Goal: Task Accomplishment & Management: Use online tool/utility

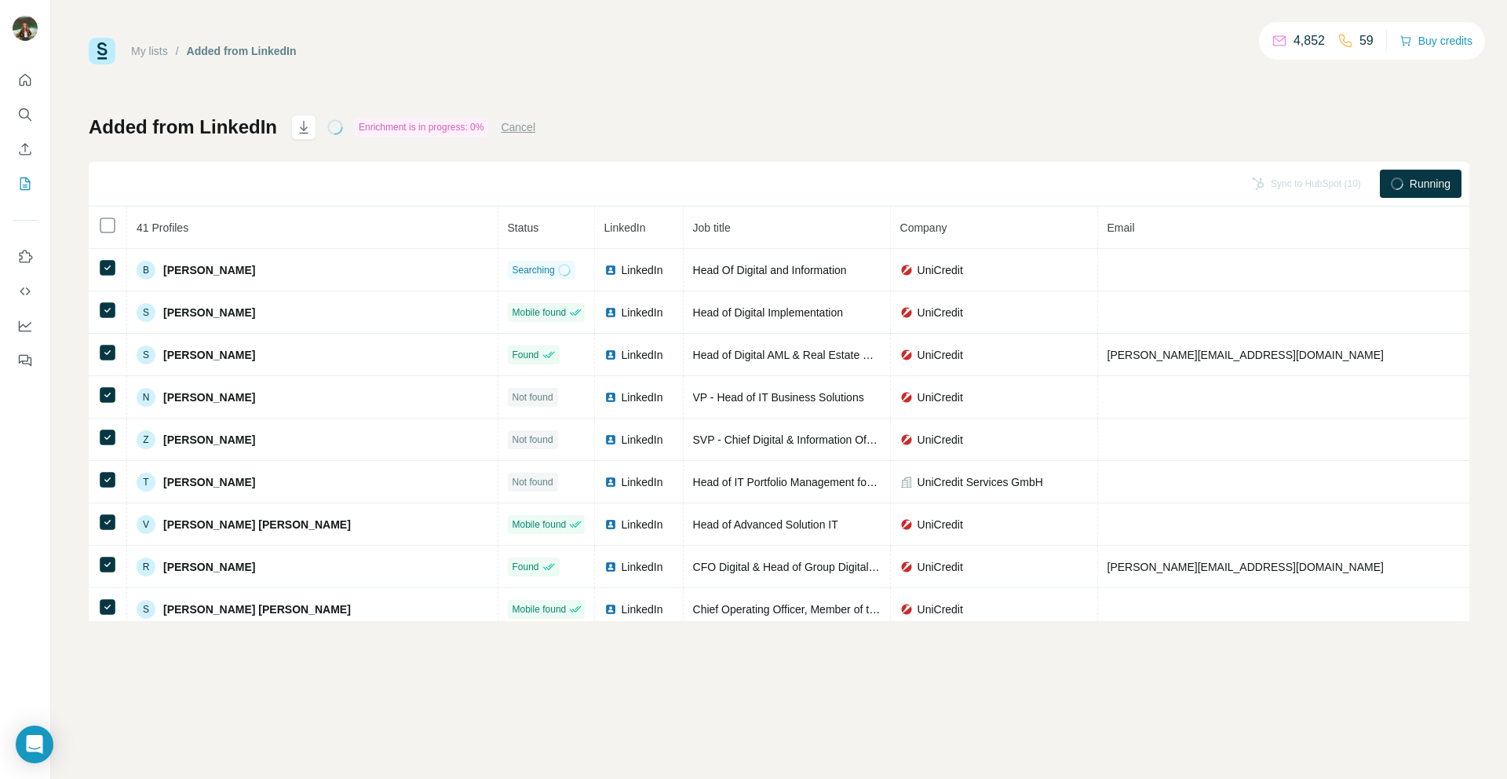
click at [1400, 183] on circle at bounding box center [1397, 183] width 13 height 13
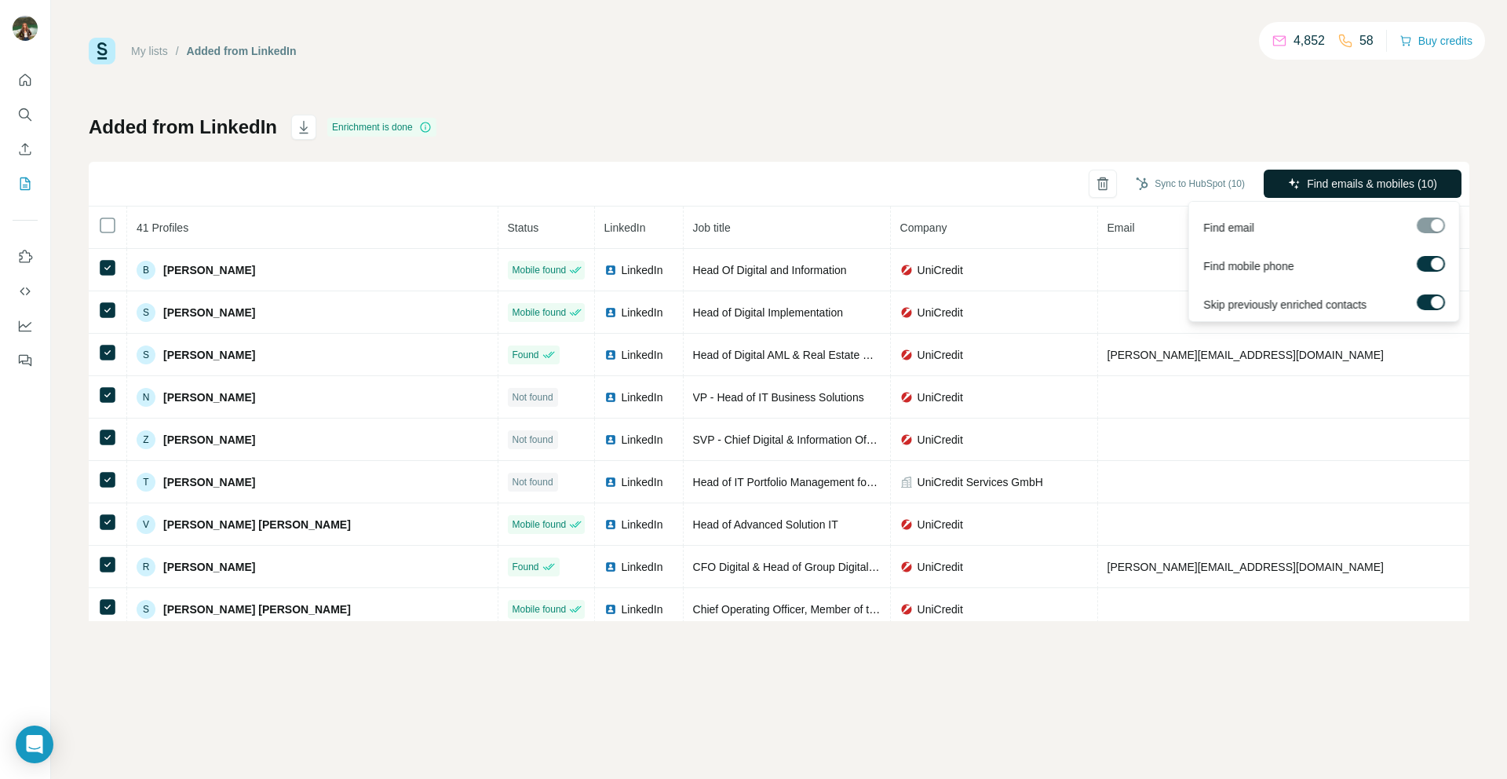
click at [1326, 183] on span "Find emails & mobiles (10)" at bounding box center [1372, 184] width 130 height 16
click at [1323, 184] on span "Find emails & mobiles (10)" at bounding box center [1372, 184] width 130 height 16
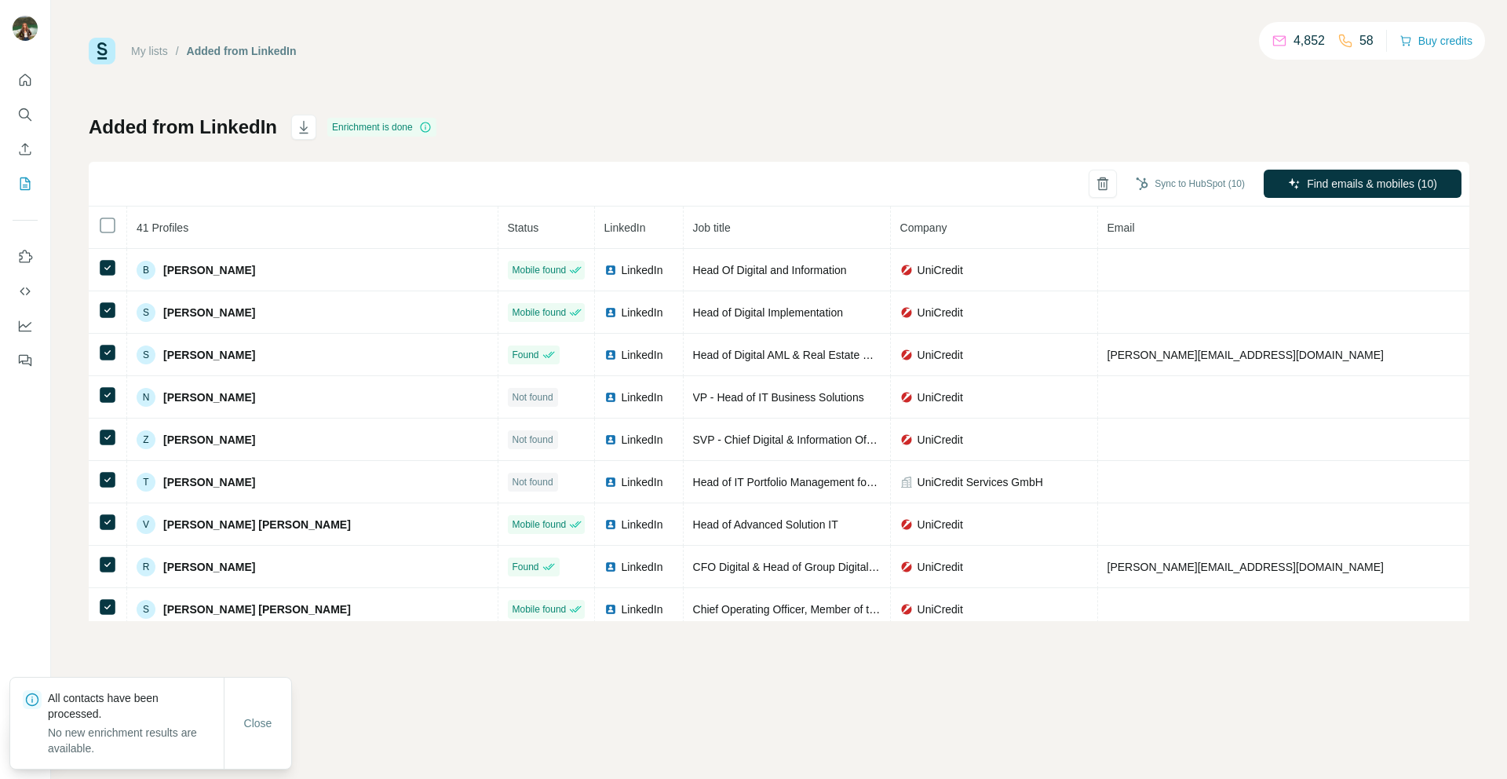
click at [918, 144] on div "Added from LinkedIn Enrichment is done Sync to HubSpot (10) Find emails & mobil…" at bounding box center [779, 368] width 1381 height 506
click at [1187, 186] on button "Sync to HubSpot (10)" at bounding box center [1190, 184] width 131 height 24
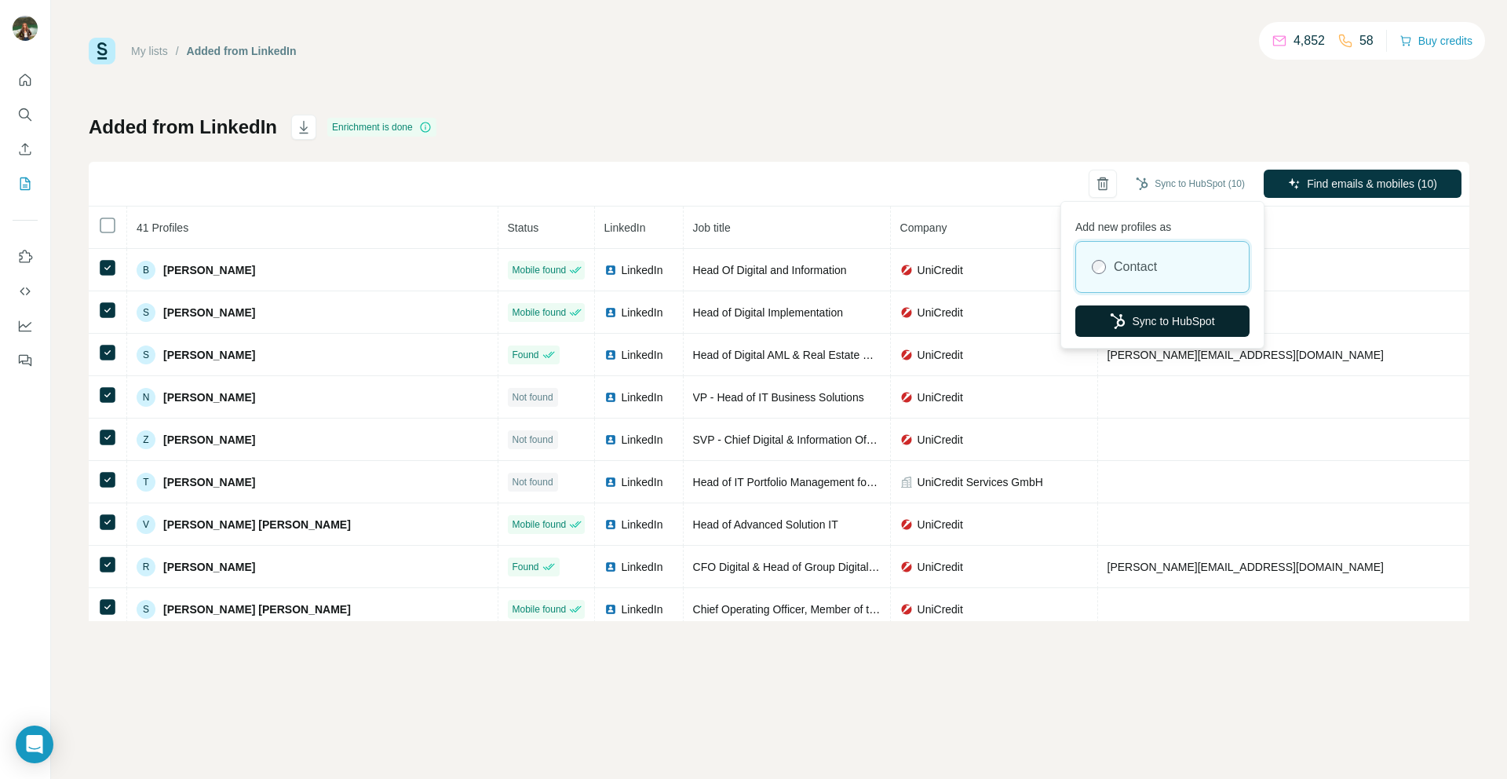
click at [1151, 317] on button "Sync to HubSpot" at bounding box center [1162, 320] width 174 height 31
